Goal: Task Accomplishment & Management: Use online tool/utility

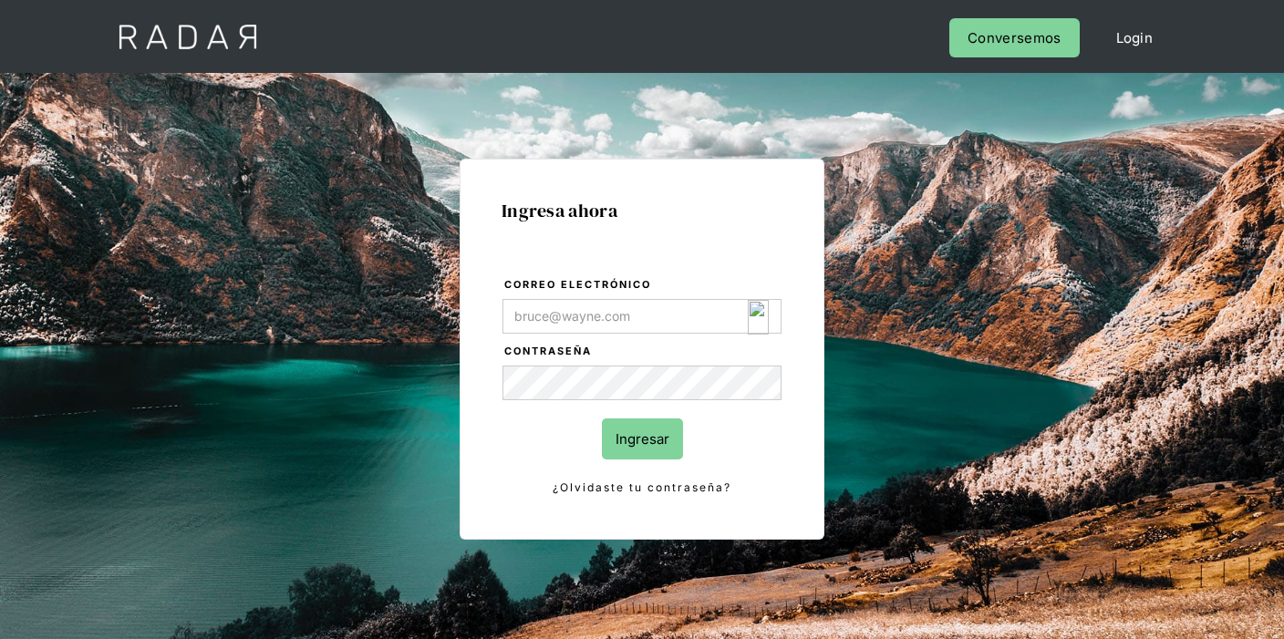
click at [764, 320] on img "Login Form" at bounding box center [758, 317] width 21 height 35
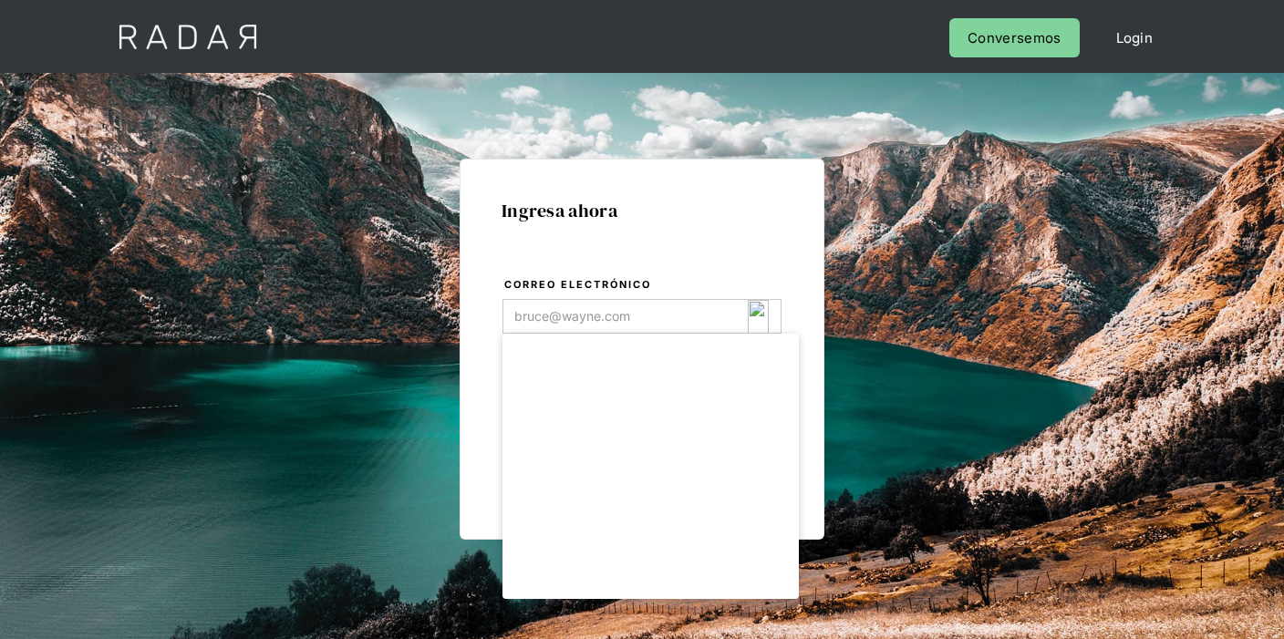
type input "opsbau@eroninternational.com"
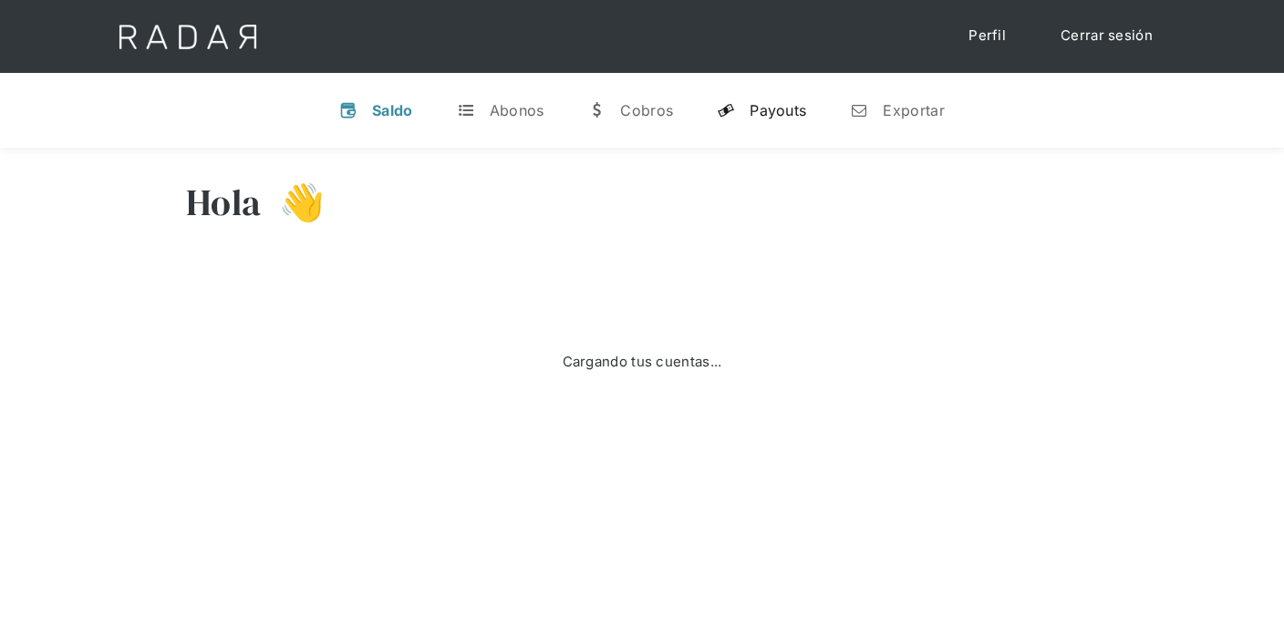
click at [791, 119] on link "y Payouts" at bounding box center [761, 110] width 119 height 47
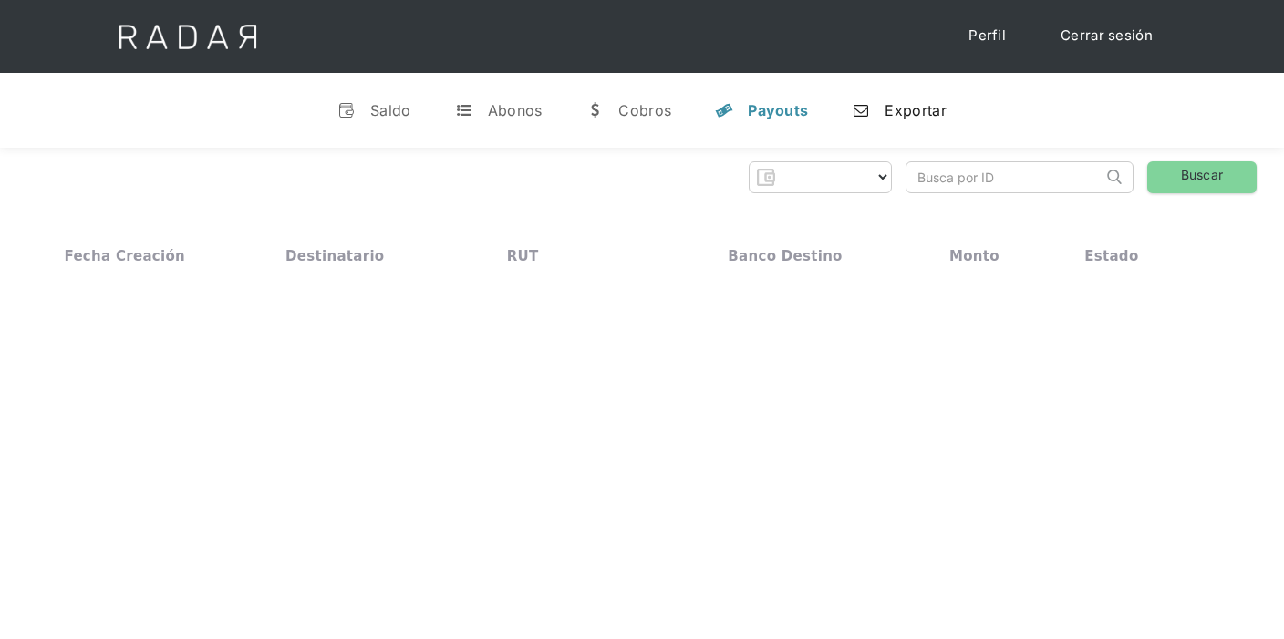
click at [857, 112] on div "n" at bounding box center [860, 110] width 18 height 18
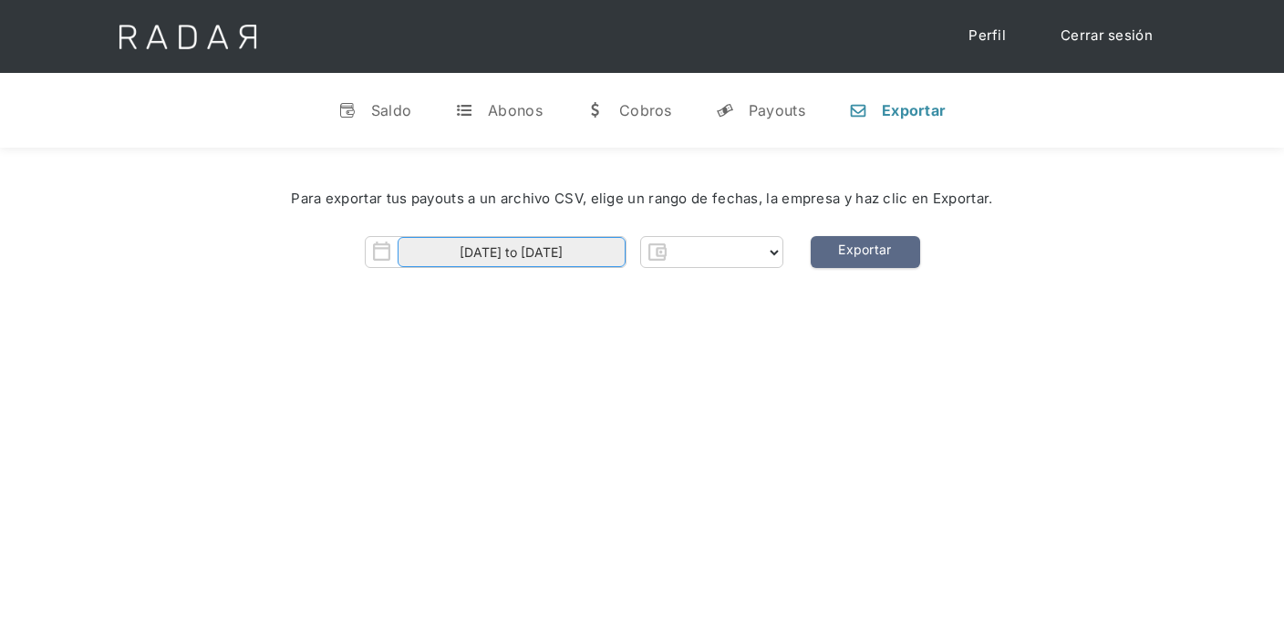
click at [545, 237] on input "[DATE] to [DATE]" at bounding box center [511, 252] width 228 height 30
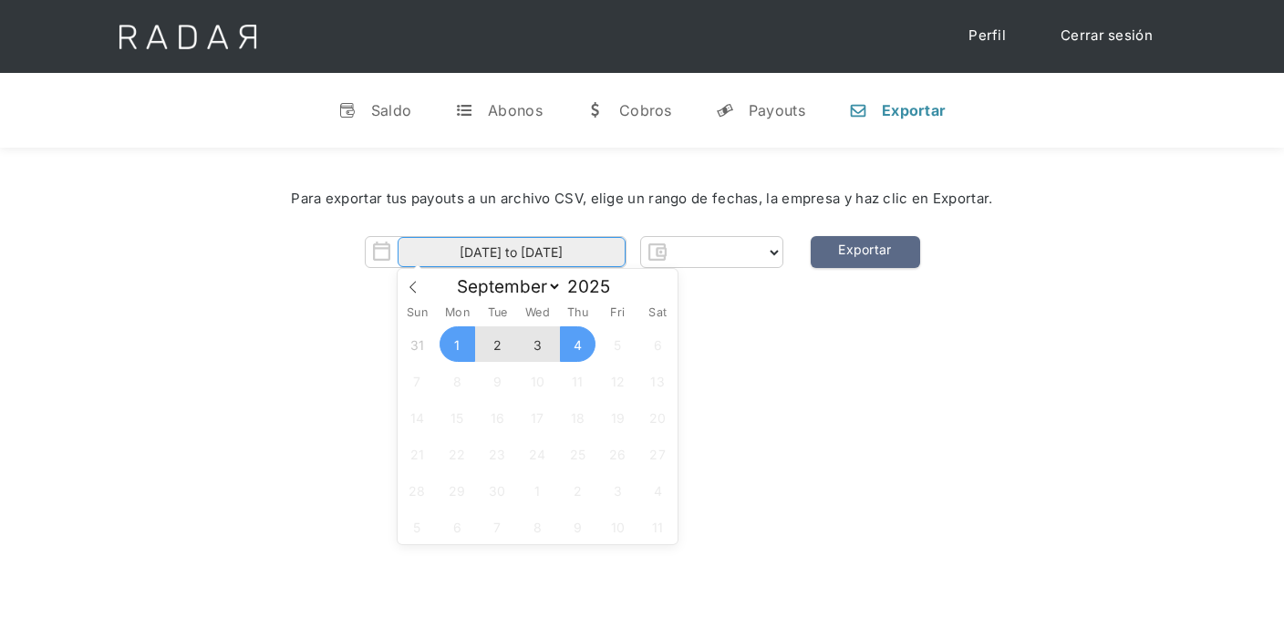
select select "clpro"
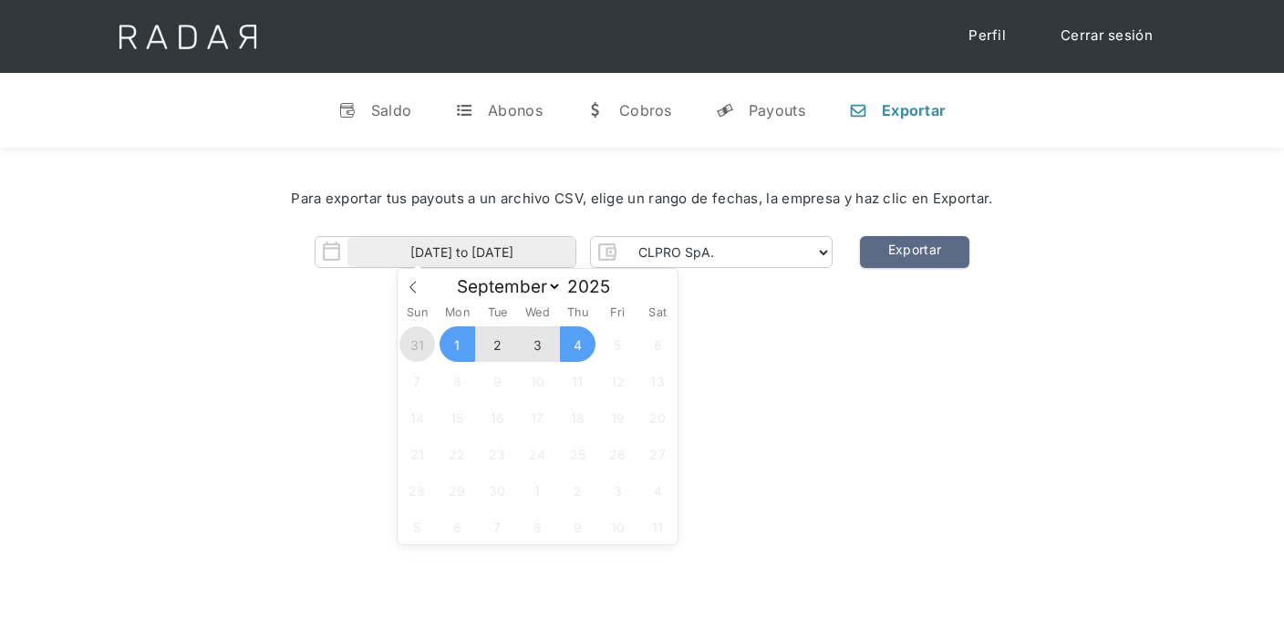
click at [409, 347] on span "31" at bounding box center [417, 344] width 36 height 36
click at [511, 347] on span "2" at bounding box center [498, 344] width 36 height 36
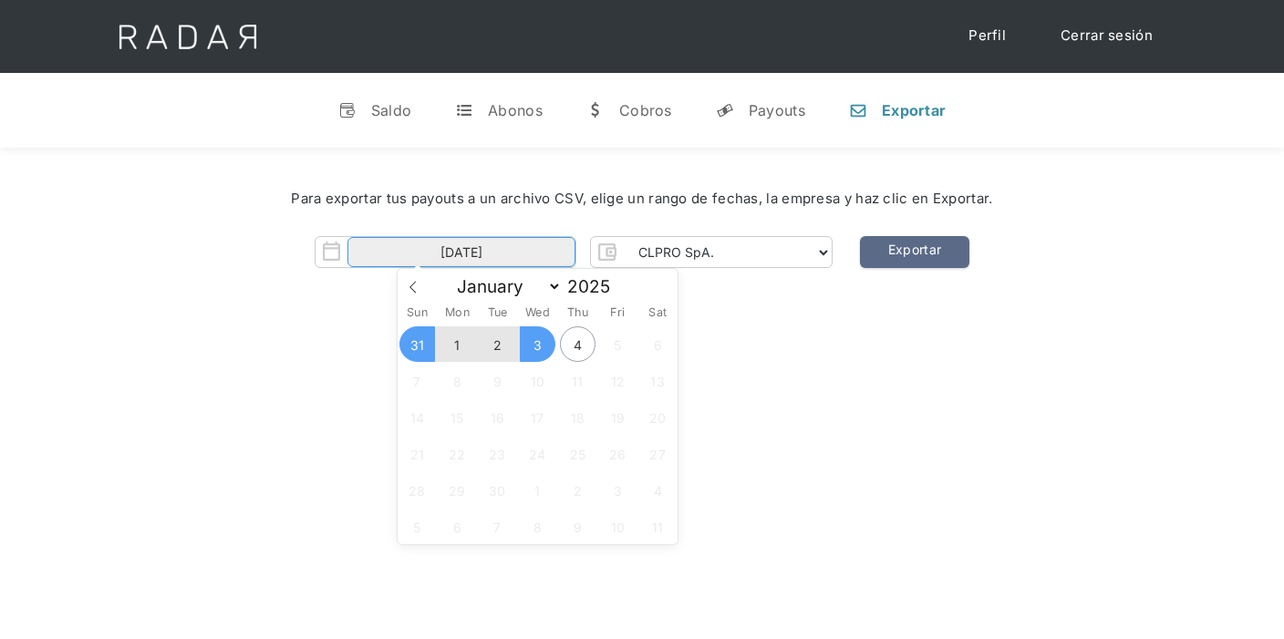
type input "31-08-2025 to 02-09-2025"
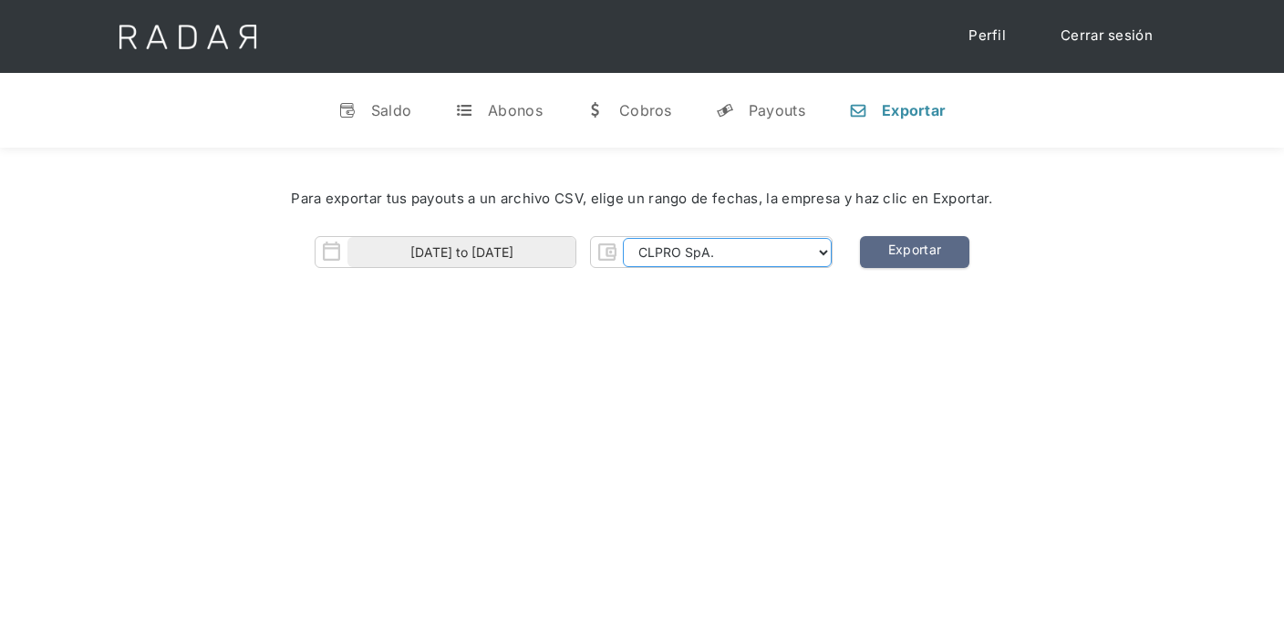
click at [696, 251] on select "CLPRO SpA. Coster SpA. Urigol SpA. Bysolutions SpA. Clmax SpA. Andes Payments S…" at bounding box center [727, 252] width 209 height 29
select select "coster-rt"
click at [624, 238] on select "CLPRO SpA. Coster SpA. Urigol SpA. Bysolutions SpA. Clmax SpA. Andes Payments S…" at bounding box center [727, 252] width 209 height 29
click at [880, 263] on link "Exportar" at bounding box center [914, 252] width 109 height 32
